Goal: Task Accomplishment & Management: Manage account settings

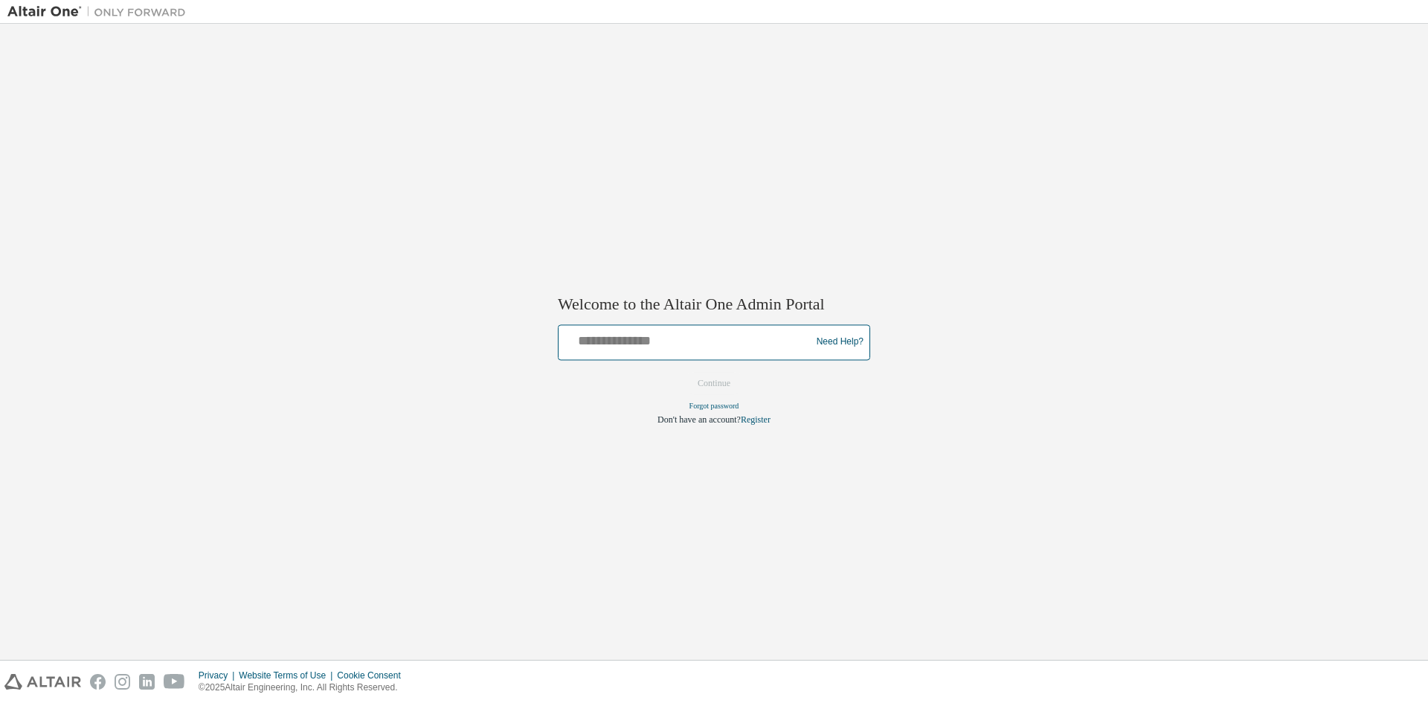
click at [597, 346] on input "text" at bounding box center [686, 339] width 245 height 22
type input "**********"
click at [724, 387] on button "Continue" at bounding box center [714, 383] width 64 height 22
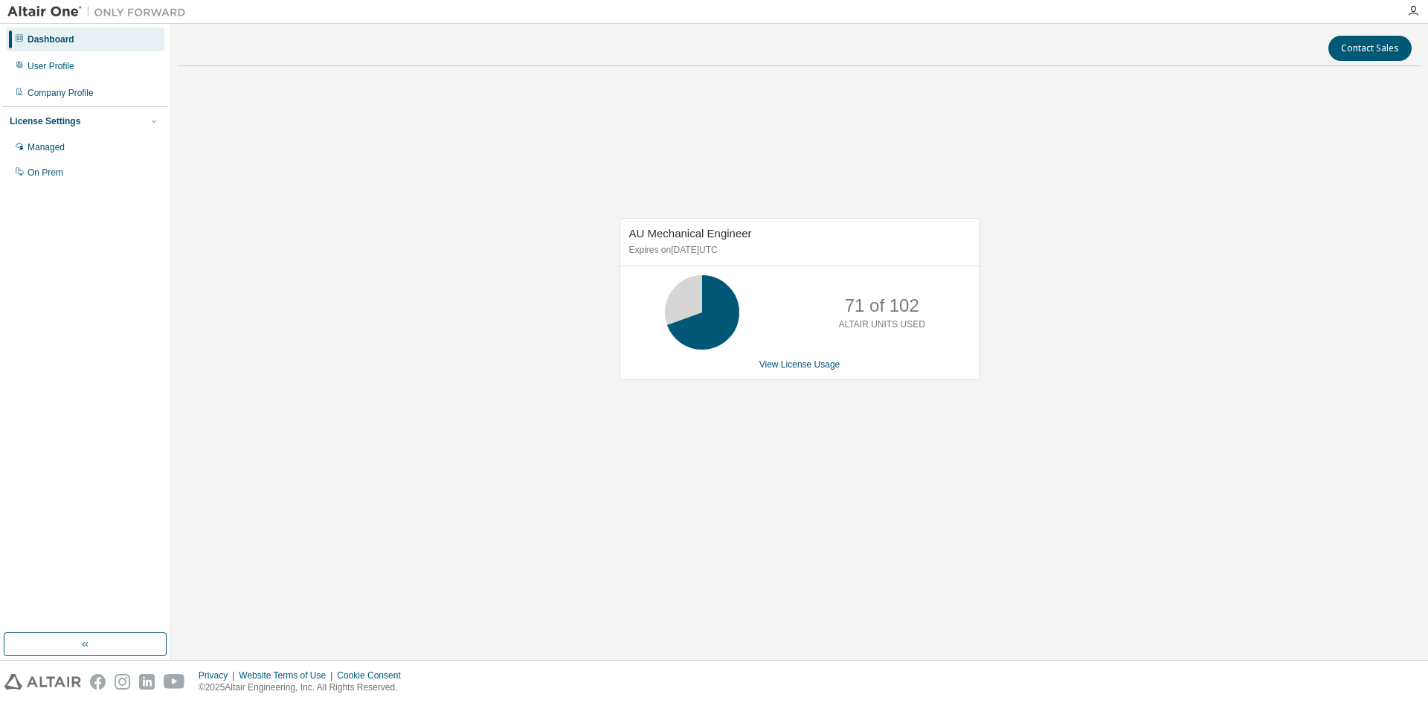
click at [925, 121] on div "AU Mechanical Engineer Expires on August 31, 2025 UTC 71 of 102 ALTAIR UNITS US…" at bounding box center [799, 306] width 1242 height 457
click at [1410, 10] on icon "button" at bounding box center [1413, 11] width 12 height 12
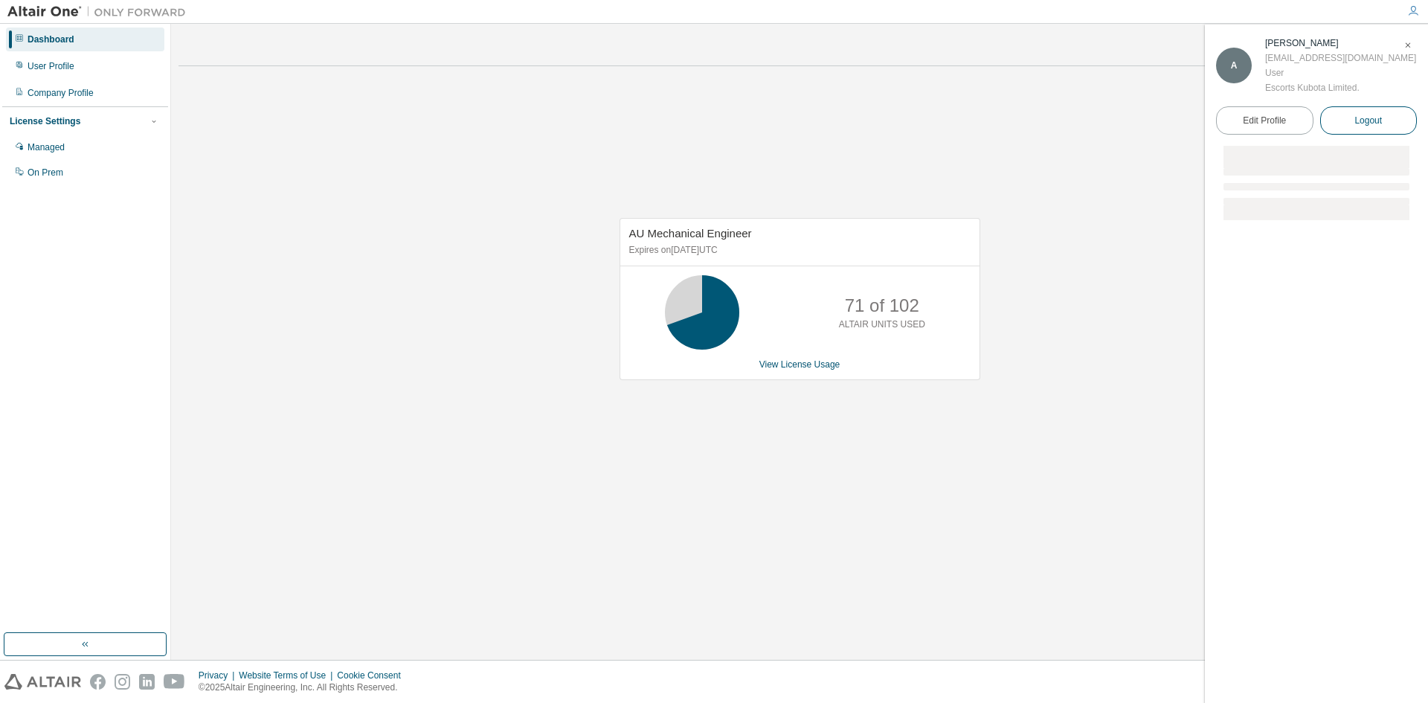
click at [1377, 115] on span "Logout" at bounding box center [1368, 120] width 28 height 15
